Goal: Transaction & Acquisition: Obtain resource

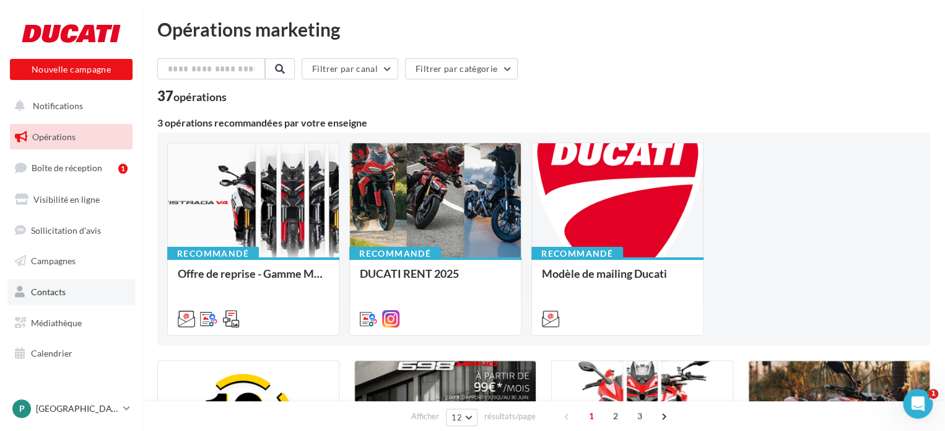
click at [58, 297] on span "Contacts" at bounding box center [48, 291] width 35 height 11
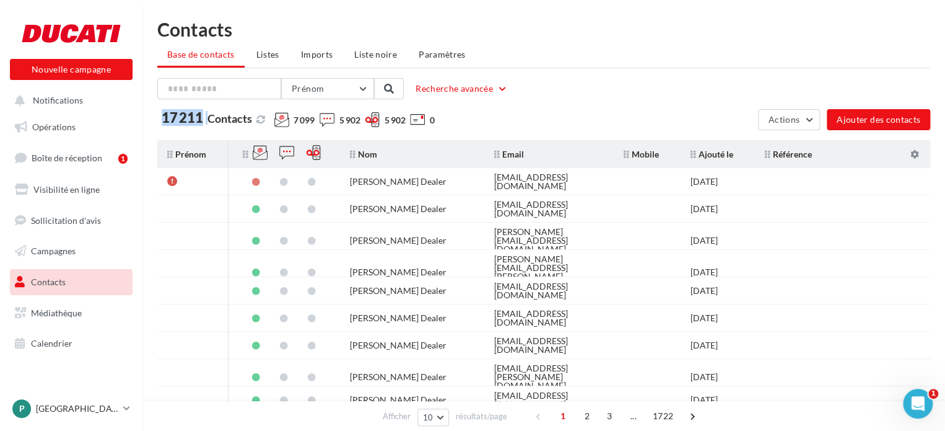
drag, startPoint x: 164, startPoint y: 116, endPoint x: 208, endPoint y: 116, distance: 43.4
click at [208, 116] on span "17 211 Contacts" at bounding box center [207, 119] width 90 height 11
click at [185, 118] on span "17 211" at bounding box center [183, 118] width 42 height 14
click at [808, 116] on button "Actions" at bounding box center [789, 119] width 62 height 21
click at [771, 147] on button "Exporter la base" at bounding box center [758, 149] width 124 height 32
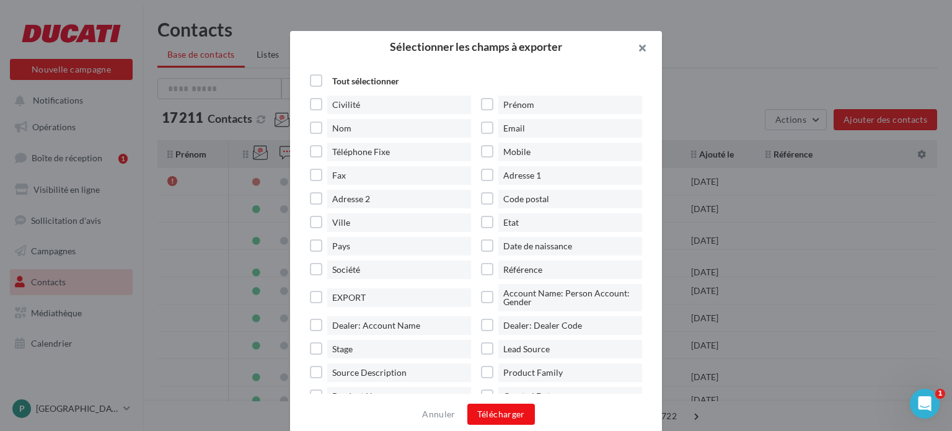
click at [647, 49] on button "button" at bounding box center [637, 49] width 50 height 37
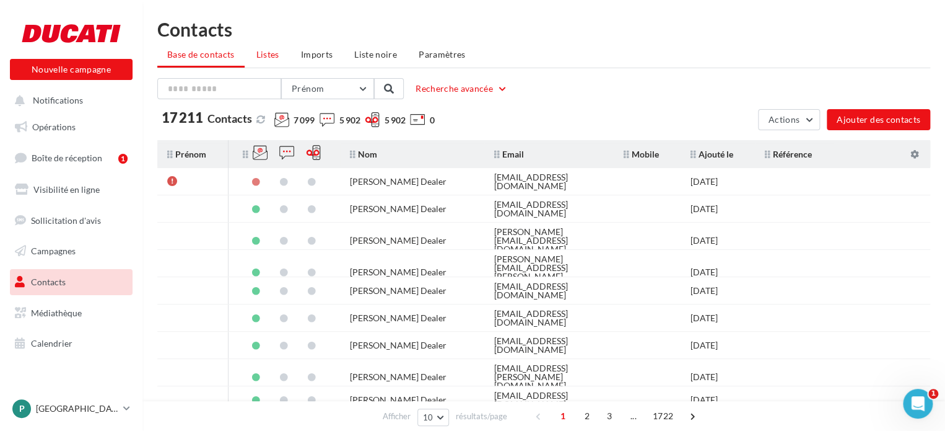
click at [275, 62] on li "Listes" at bounding box center [268, 54] width 43 height 22
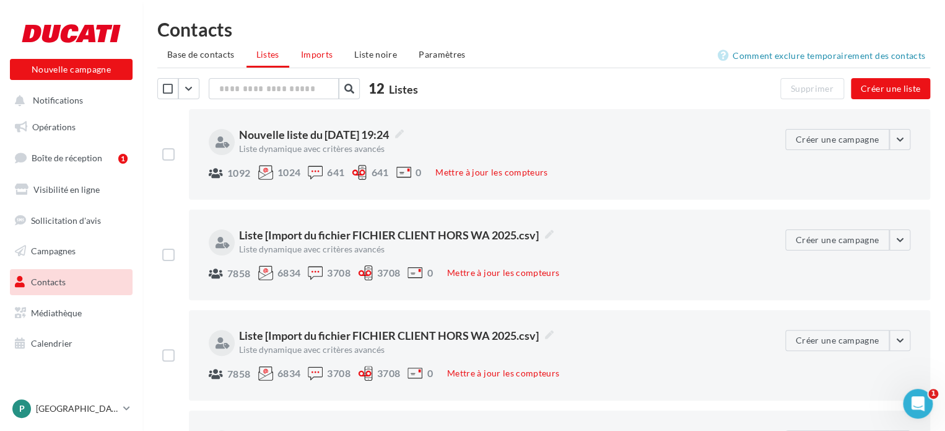
click at [312, 59] on span "Imports" at bounding box center [317, 54] width 32 height 11
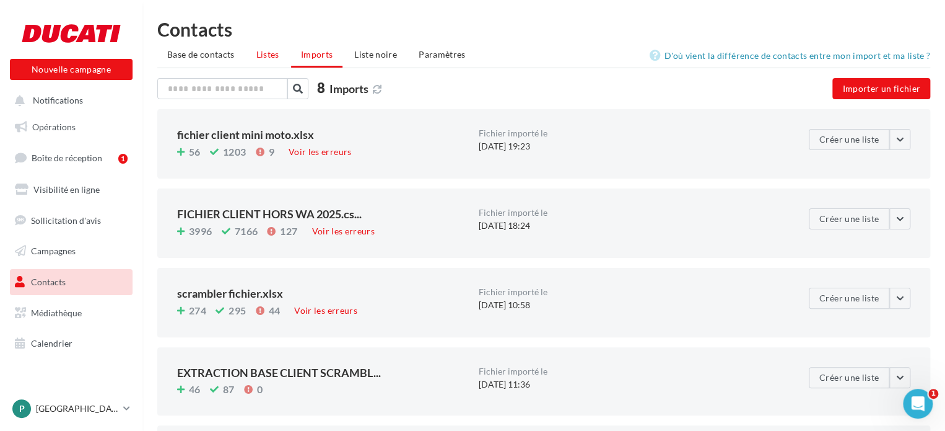
click at [265, 58] on span "Listes" at bounding box center [267, 54] width 23 height 11
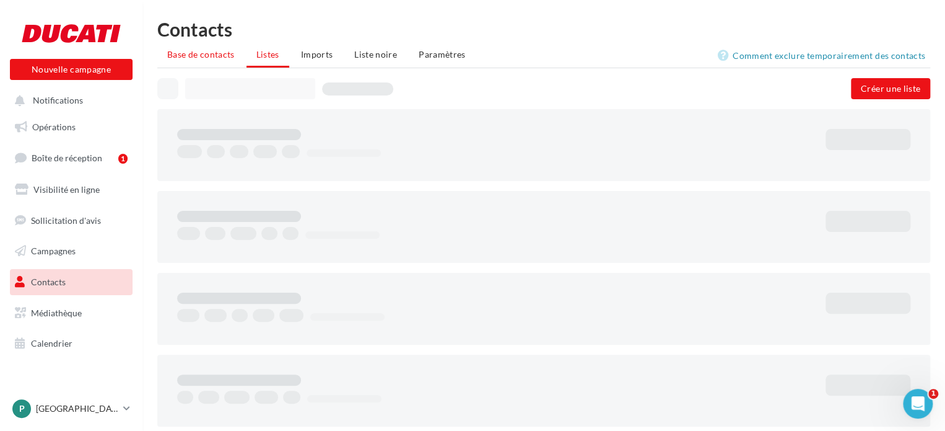
click at [224, 59] on span "Base de contacts" at bounding box center [201, 54] width 68 height 11
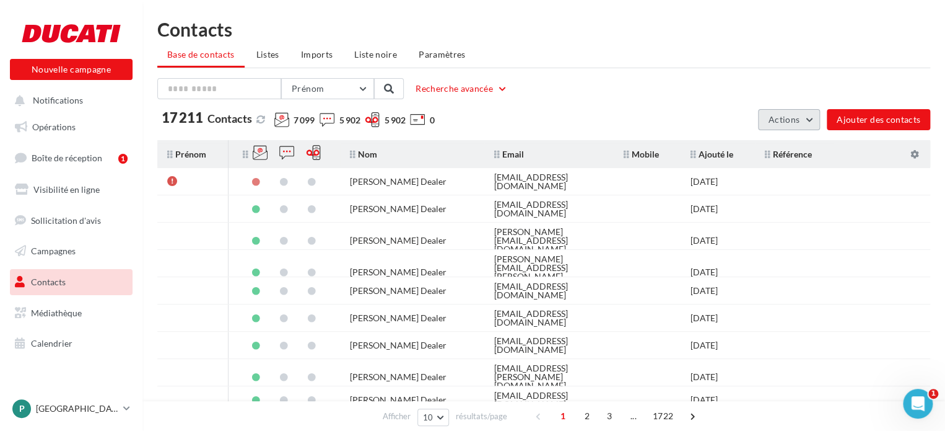
click at [783, 118] on span "Actions" at bounding box center [784, 119] width 31 height 11
click at [664, 103] on div "Prénom Prénom Nom Email Mobile Téléphone Fixe Recherche avancée 17 211 Contacts…" at bounding box center [543, 104] width 773 height 52
click at [784, 115] on span "Actions" at bounding box center [784, 119] width 31 height 11
click at [760, 144] on button "Exporter la base" at bounding box center [758, 149] width 124 height 32
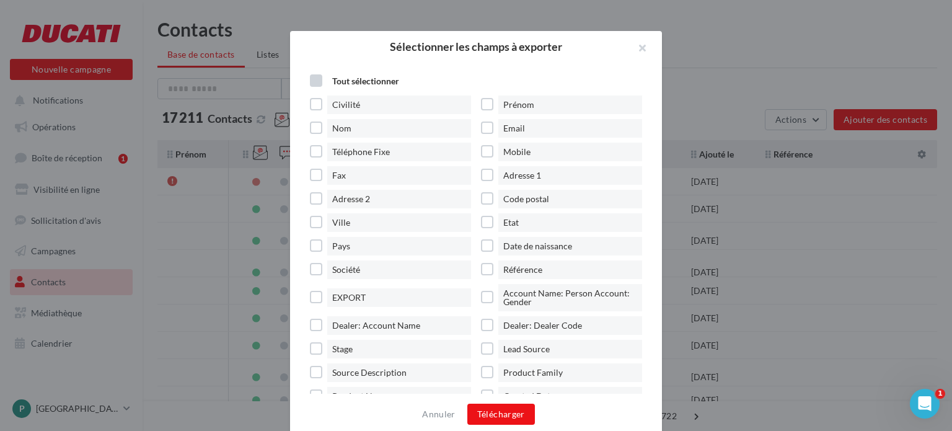
click at [324, 81] on label "Tout sélectionner" at bounding box center [357, 81] width 94 height 19
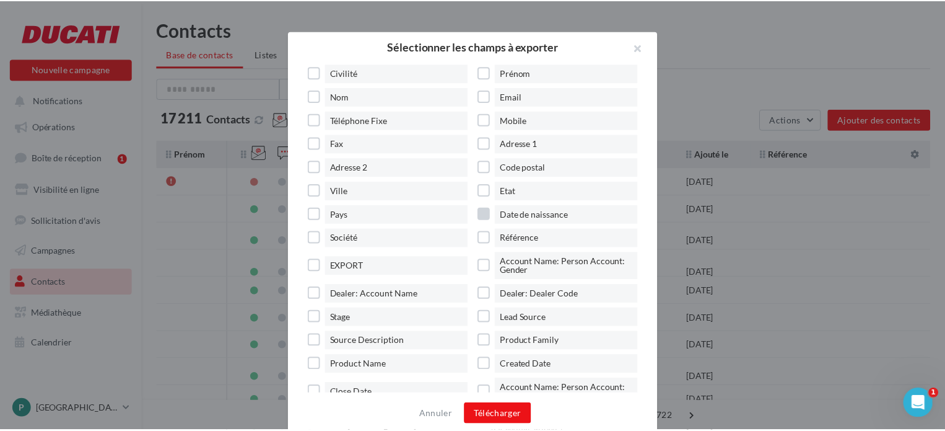
scroll to position [114, 0]
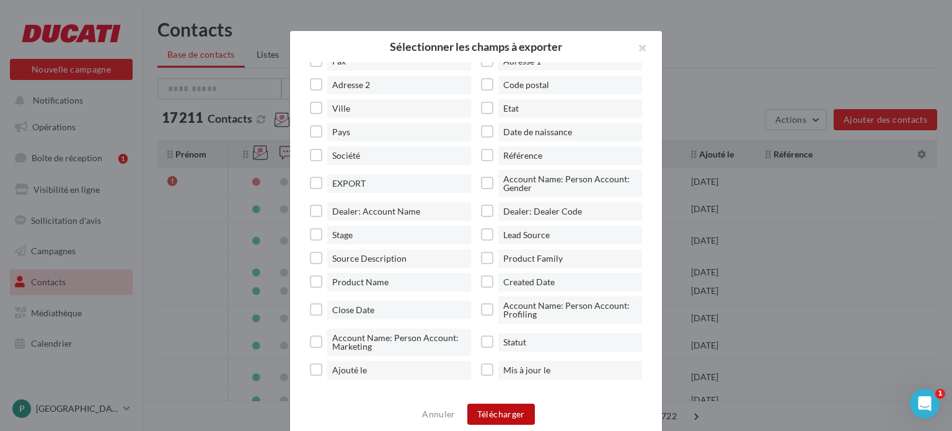
click at [515, 416] on button "Télécharger" at bounding box center [501, 413] width 68 height 21
